Goal: Information Seeking & Learning: Check status

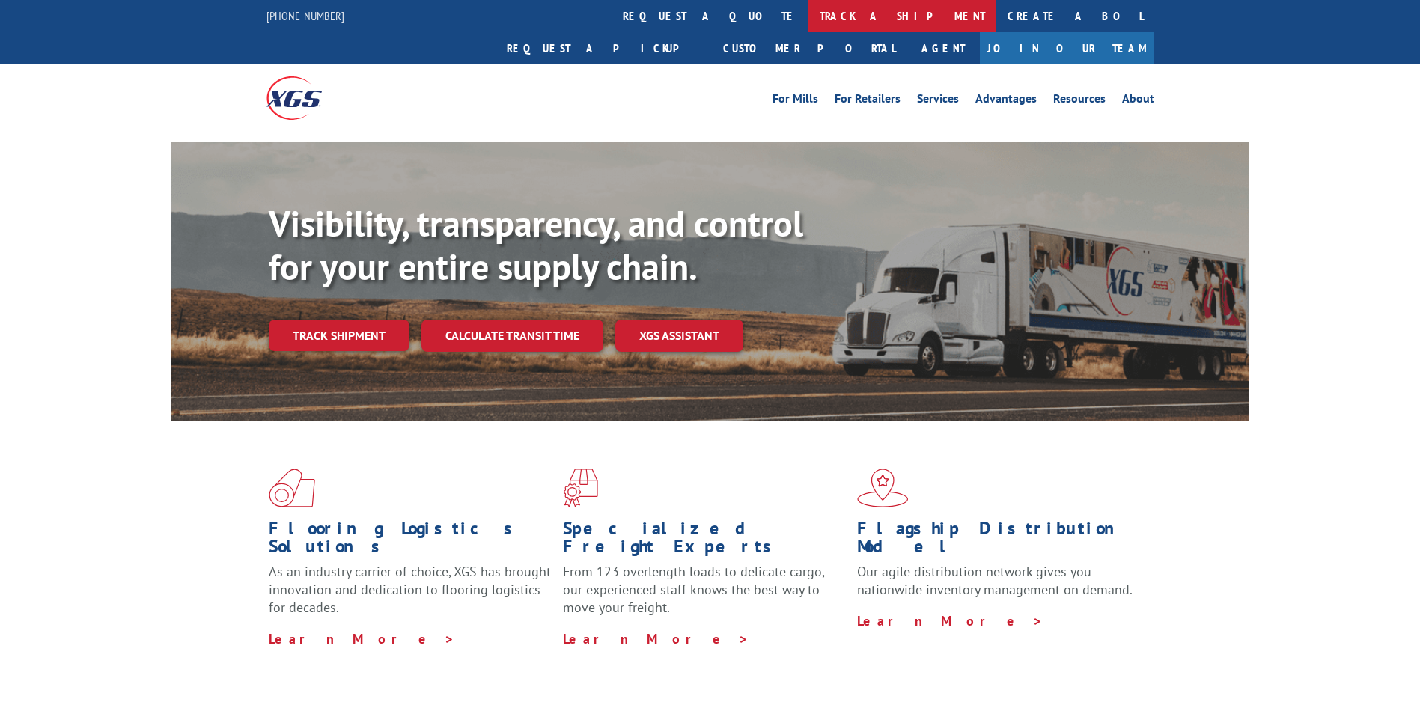
click at [809, 16] on link "track a shipment" at bounding box center [903, 16] width 188 height 32
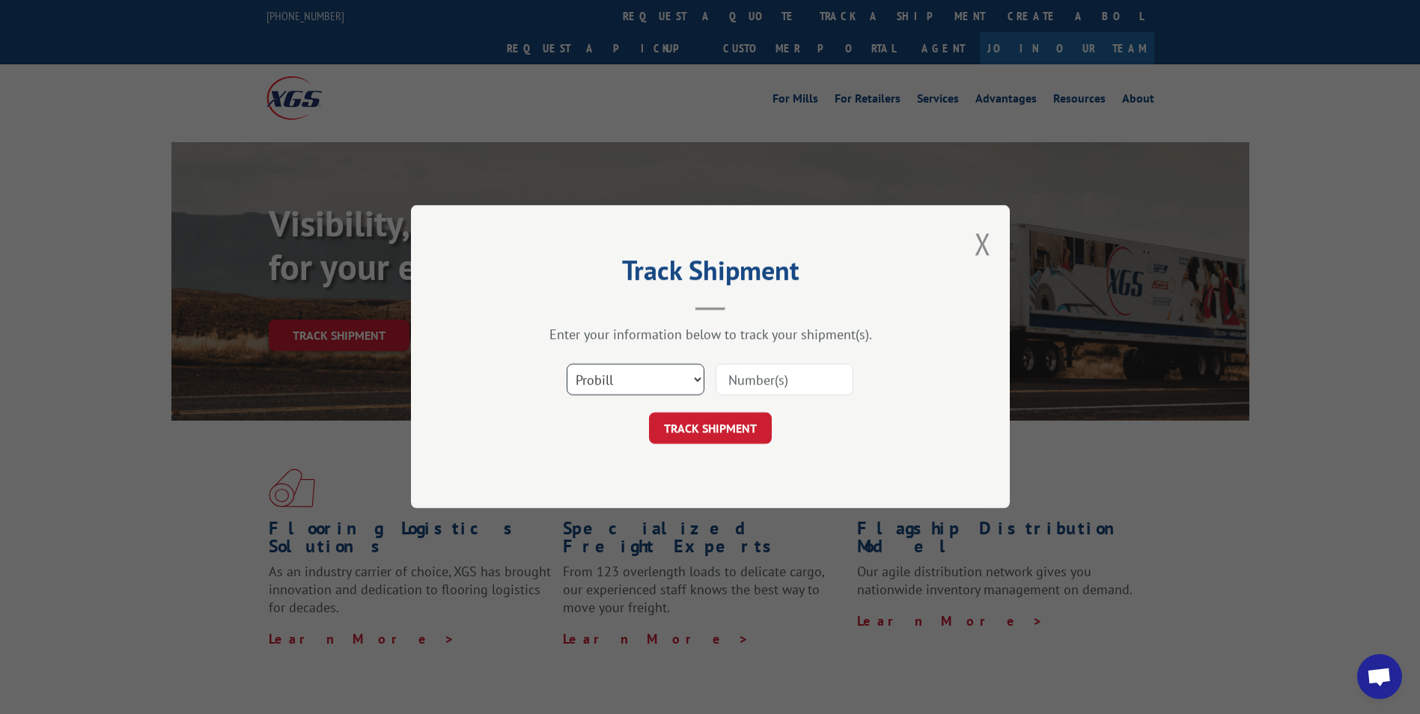
drag, startPoint x: 620, startPoint y: 374, endPoint x: 623, endPoint y: 395, distance: 21.9
click at [620, 374] on select "Select category... Probill BOL PO" at bounding box center [636, 380] width 138 height 31
select select "bol"
click at [567, 365] on select "Select category... Probill BOL PO" at bounding box center [636, 380] width 138 height 31
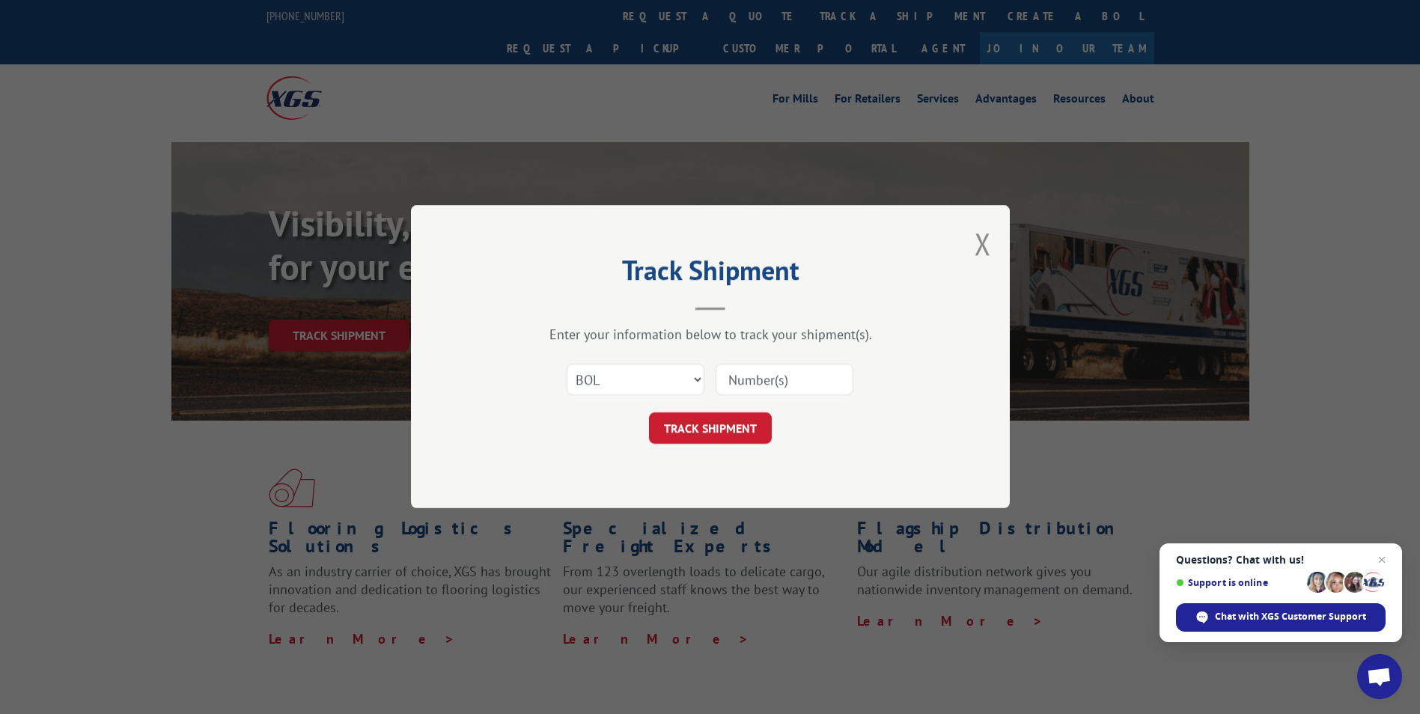
click at [765, 375] on input at bounding box center [785, 380] width 138 height 31
paste input "6016709"
type input "6016709"
click at [731, 430] on button "TRACK SHIPMENT" at bounding box center [710, 428] width 123 height 31
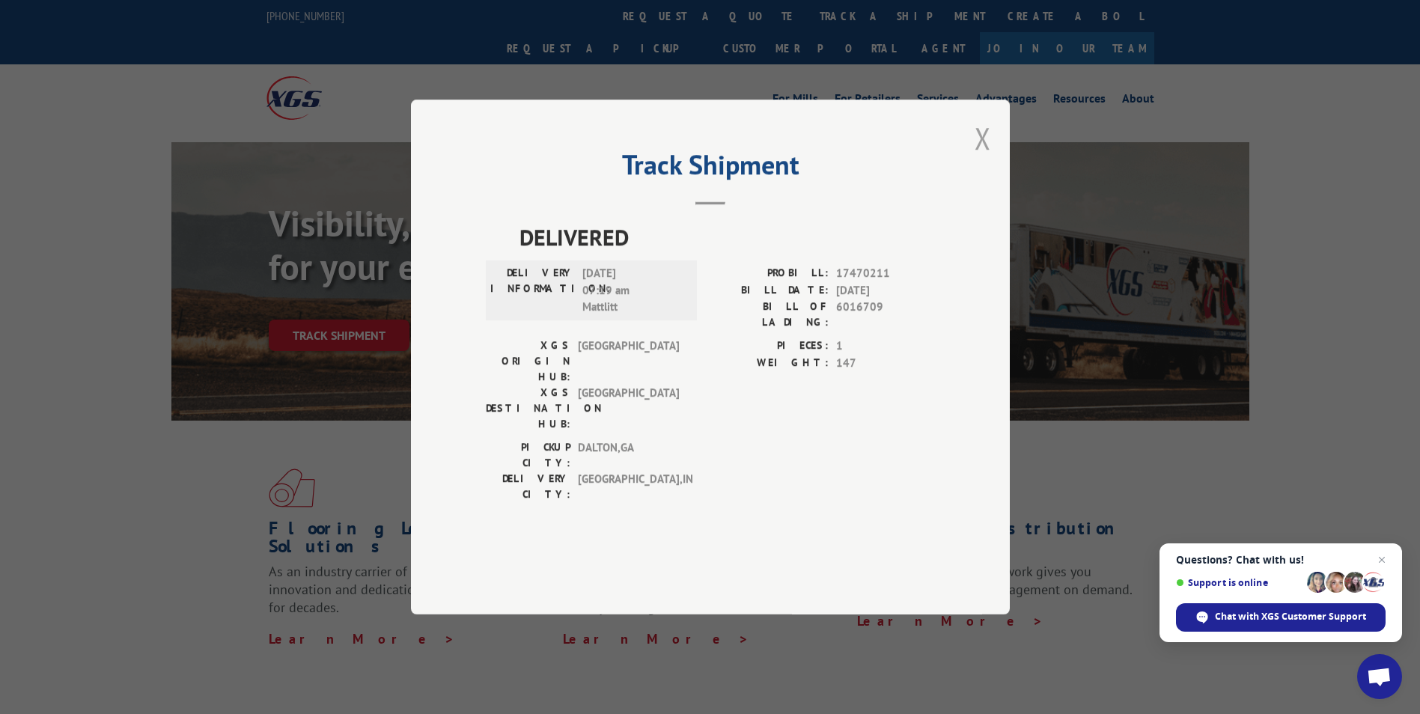
click at [985, 158] on button "Close modal" at bounding box center [983, 138] width 16 height 40
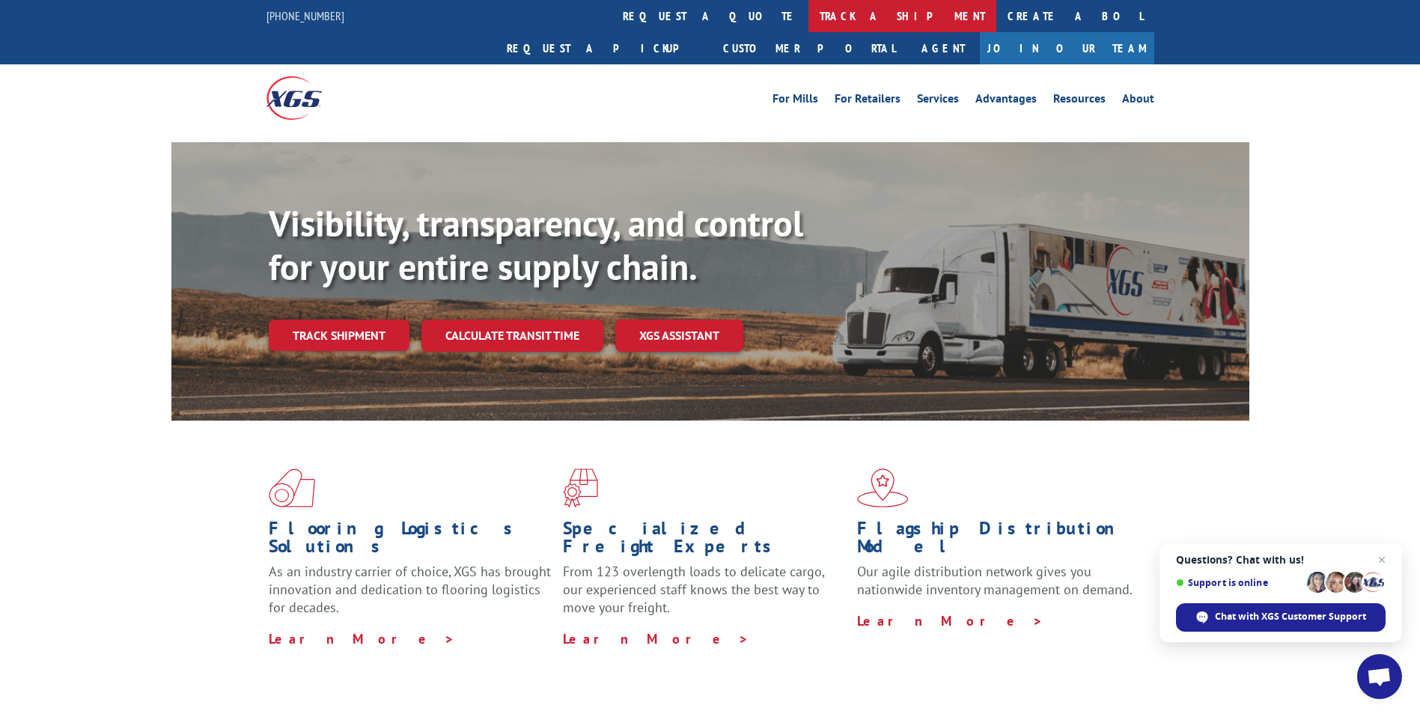
click at [809, 13] on link "track a shipment" at bounding box center [903, 16] width 188 height 32
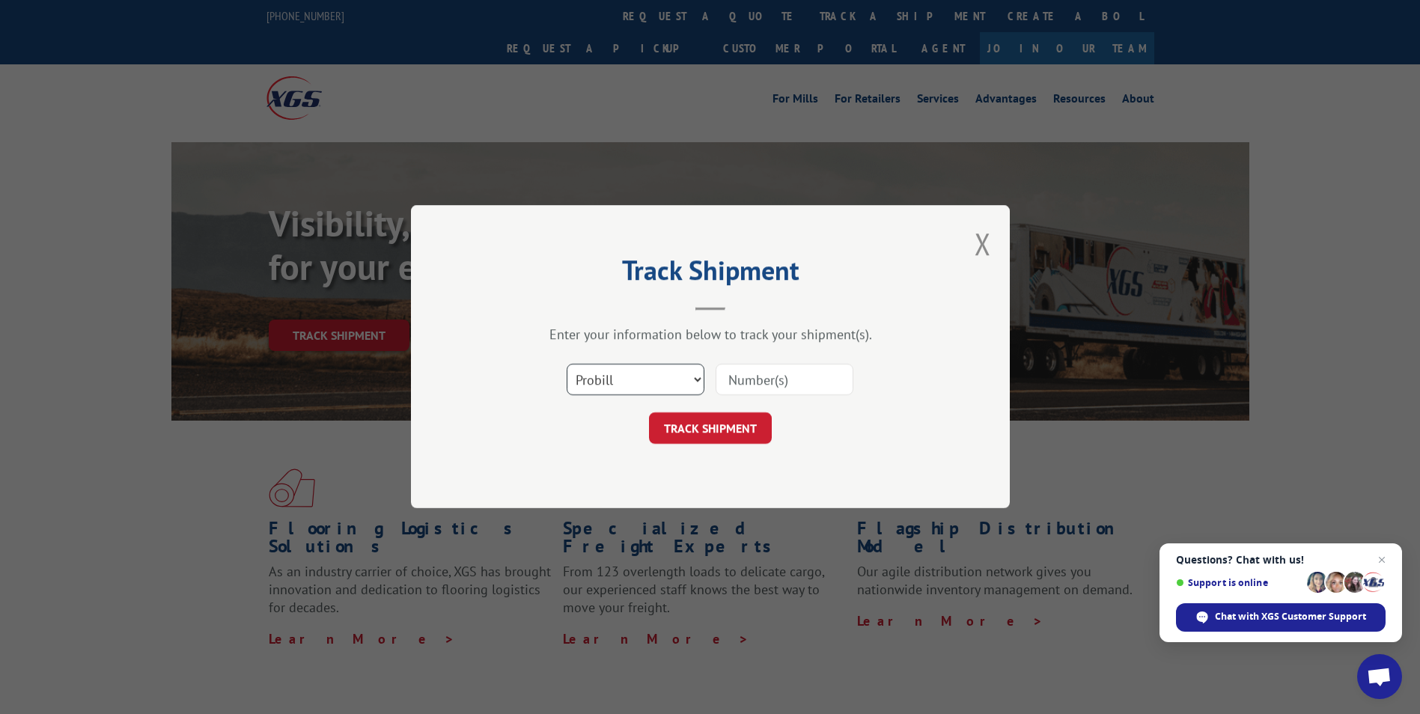
drag, startPoint x: 623, startPoint y: 373, endPoint x: 625, endPoint y: 393, distance: 20.3
click at [623, 373] on select "Select category... Probill BOL PO" at bounding box center [636, 380] width 138 height 31
select select "bol"
click at [567, 365] on select "Select category... Probill BOL PO" at bounding box center [636, 380] width 138 height 31
click at [743, 377] on input at bounding box center [785, 380] width 138 height 31
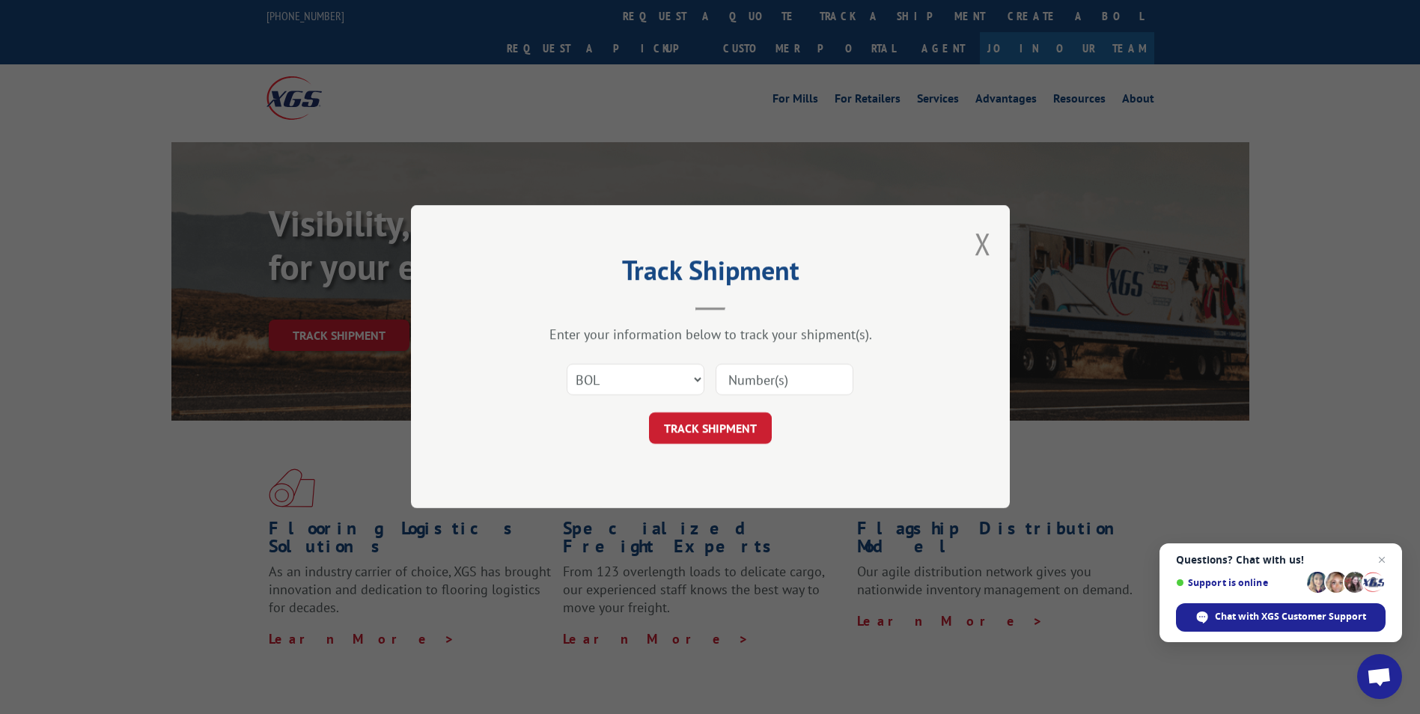
type input "6016709"
click at [736, 424] on button "TRACK SHIPMENT" at bounding box center [710, 428] width 123 height 31
